Goal: Information Seeking & Learning: Check status

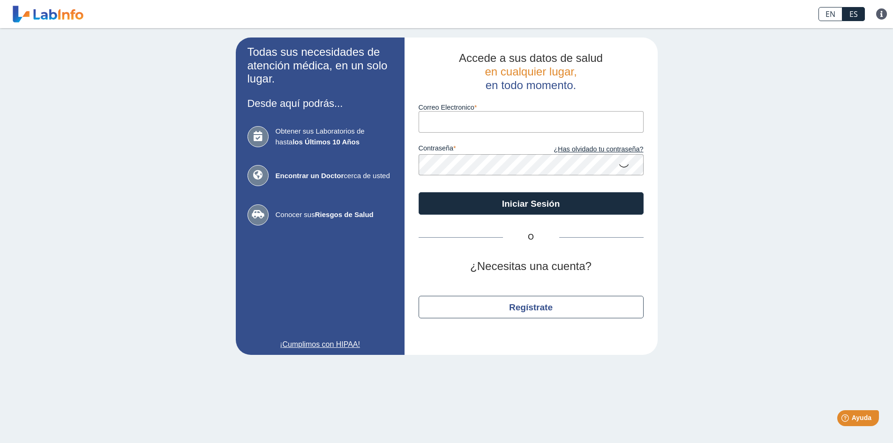
click at [491, 122] on input "Correo Electronico" at bounding box center [531, 121] width 225 height 21
type input "[EMAIL_ADDRESS][DOMAIN_NAME]"
click at [627, 168] on icon at bounding box center [623, 165] width 11 height 18
click at [405, 161] on div "Accede a sus datos de salud en cualquier lugar, en todo momento. Correo Electro…" at bounding box center [531, 196] width 253 height 317
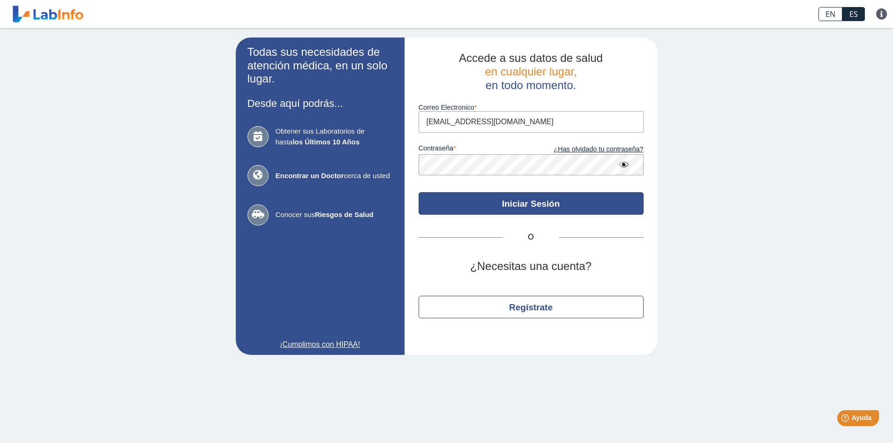
click at [522, 202] on button "Iniciar Sesión" at bounding box center [531, 203] width 225 height 23
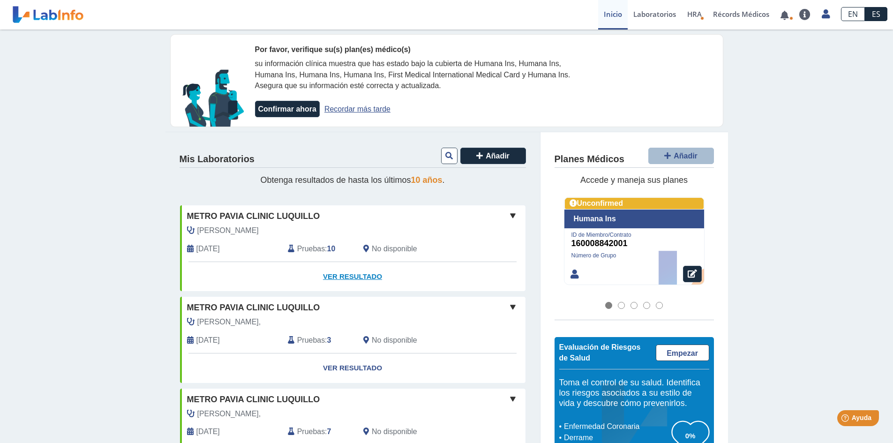
click at [364, 274] on link "Ver Resultado" at bounding box center [353, 277] width 346 height 30
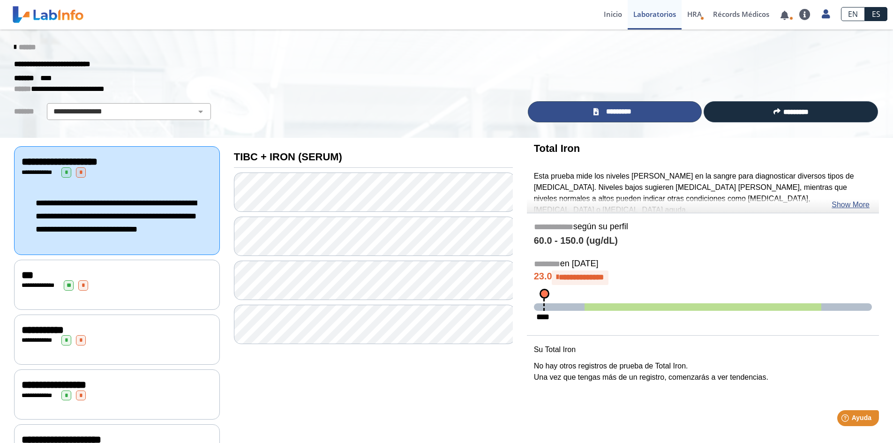
click at [633, 109] on span "*********" at bounding box center [619, 111] width 34 height 11
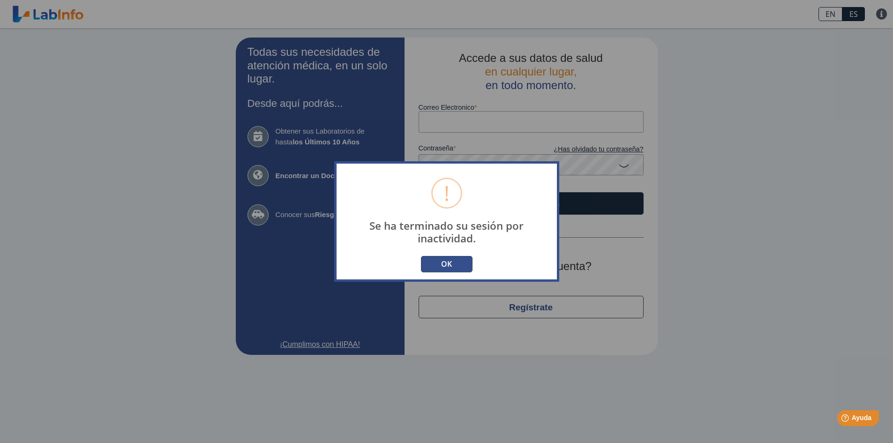
click at [446, 259] on button "OK" at bounding box center [447, 264] width 52 height 16
